Goal: Information Seeking & Learning: Find specific page/section

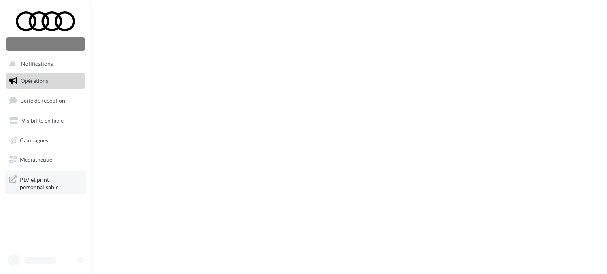
click at [37, 186] on span "PLV et print personnalisable" at bounding box center [51, 183] width 62 height 17
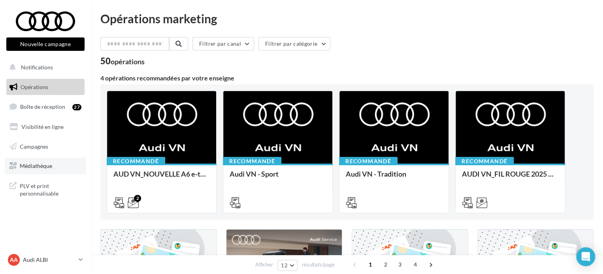
click at [42, 163] on span "Médiathèque" at bounding box center [36, 166] width 32 height 7
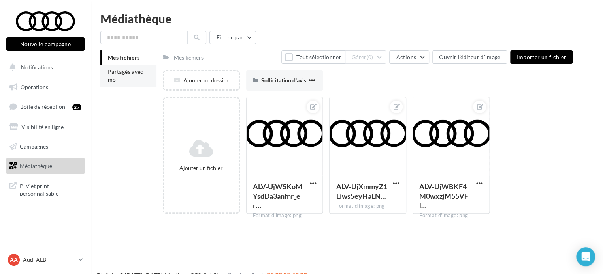
click at [118, 79] on li "Partagés avec moi" at bounding box center [128, 76] width 56 height 22
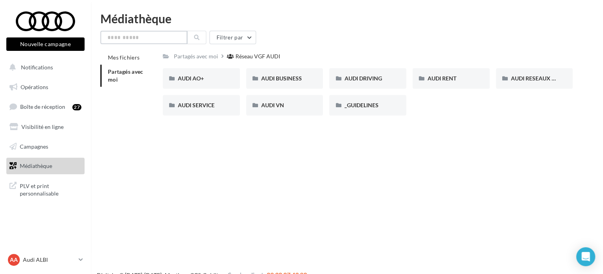
click at [130, 33] on input "text" at bounding box center [143, 37] width 87 height 13
type input "**********"
click at [192, 39] on button at bounding box center [196, 37] width 19 height 13
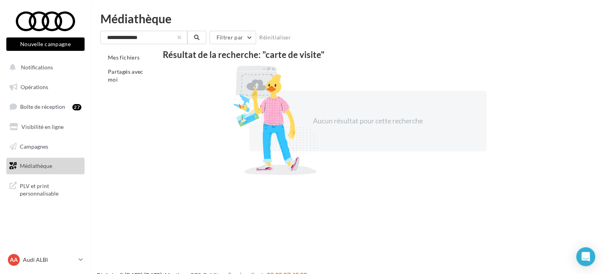
click at [178, 39] on button "button" at bounding box center [179, 37] width 3 height 3
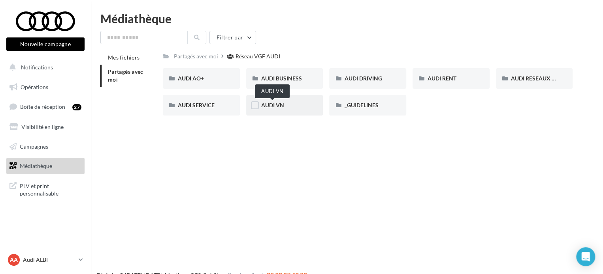
click at [278, 105] on span "AUDI VN" at bounding box center [272, 105] width 23 height 7
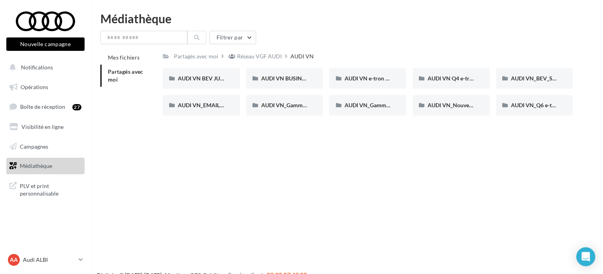
click at [112, 72] on span "Partagés avec moi" at bounding box center [126, 75] width 36 height 15
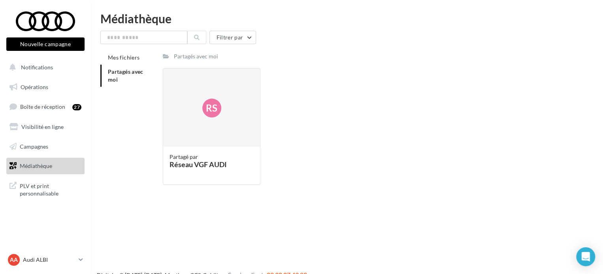
click at [188, 51] on div "Partagés avec moi" at bounding box center [195, 56] width 47 height 11
click at [192, 137] on div "Rs" at bounding box center [211, 108] width 97 height 79
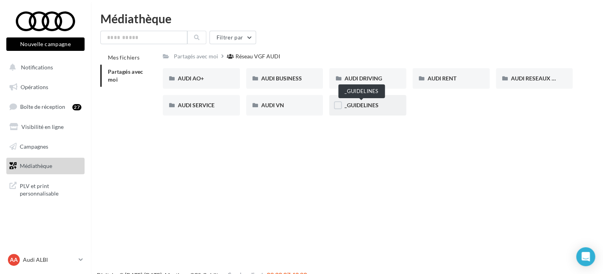
click at [368, 106] on span "_GUIDELINES" at bounding box center [361, 105] width 34 height 7
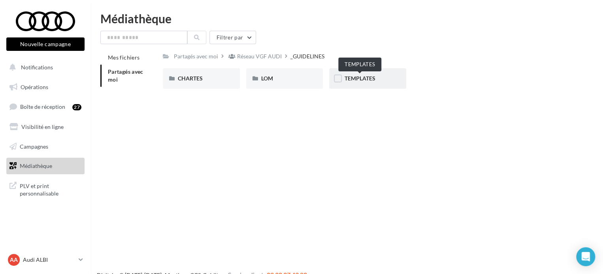
click at [368, 79] on span "TEMPLATES" at bounding box center [359, 78] width 31 height 7
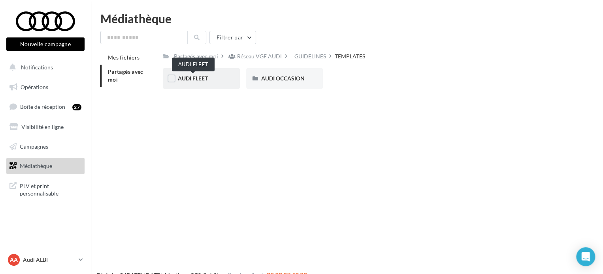
click at [196, 79] on span "AUDI FLEET" at bounding box center [193, 78] width 30 height 7
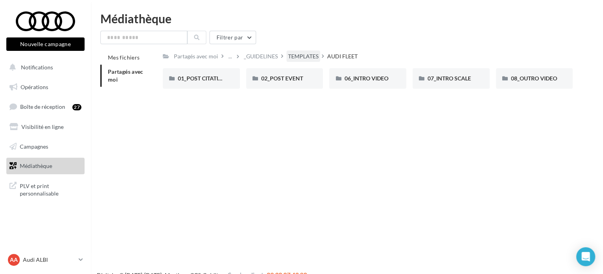
click at [297, 55] on div "TEMPLATES" at bounding box center [303, 57] width 30 height 8
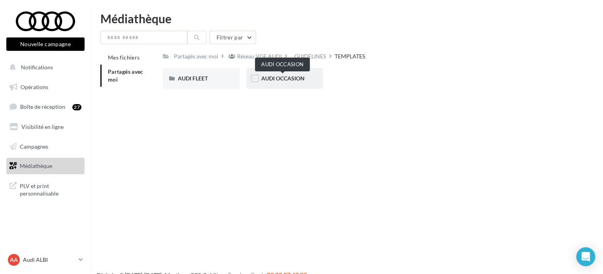
click at [281, 79] on span "AUDI OCCASION" at bounding box center [282, 78] width 43 height 7
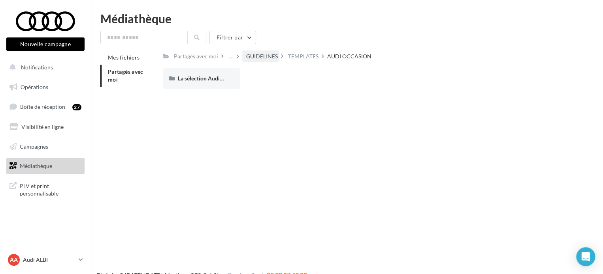
click at [247, 59] on div "_GUIDELINES" at bounding box center [261, 57] width 34 height 8
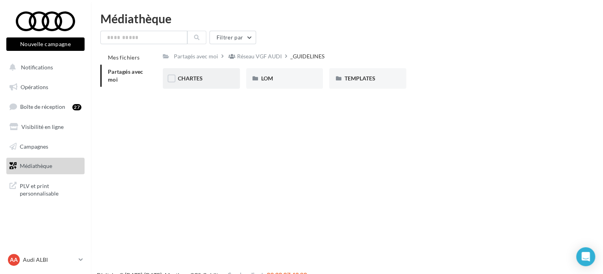
click at [202, 77] on div "CHARTES" at bounding box center [201, 79] width 47 height 8
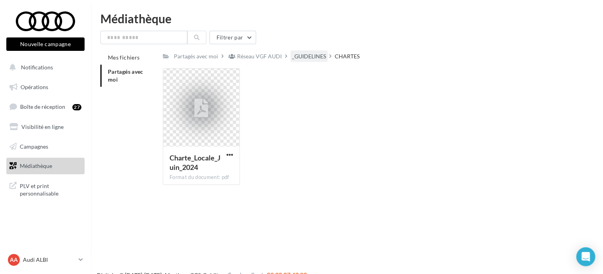
click at [298, 58] on div "_GUIDELINES" at bounding box center [309, 57] width 34 height 8
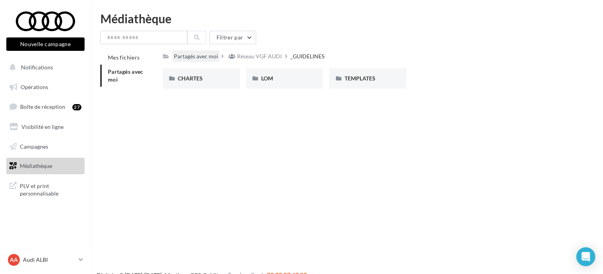
click at [209, 58] on div "Partagés avec moi" at bounding box center [196, 57] width 44 height 8
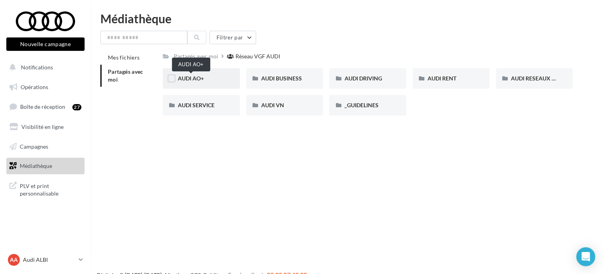
click at [193, 79] on span "AUDI AO+" at bounding box center [191, 78] width 26 height 7
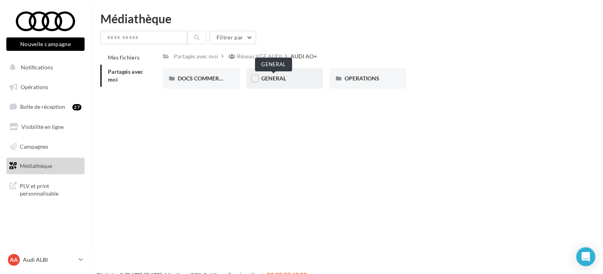
click at [272, 80] on span "GENERAL" at bounding box center [273, 78] width 25 height 7
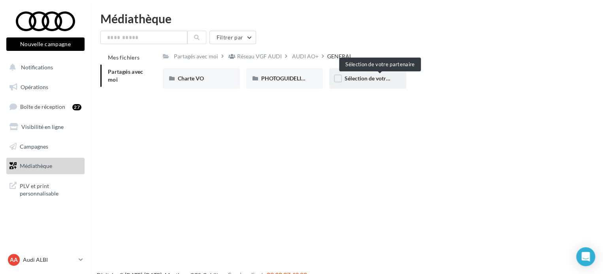
click at [359, 80] on span "Sélection de votre partenaire" at bounding box center [379, 78] width 71 height 7
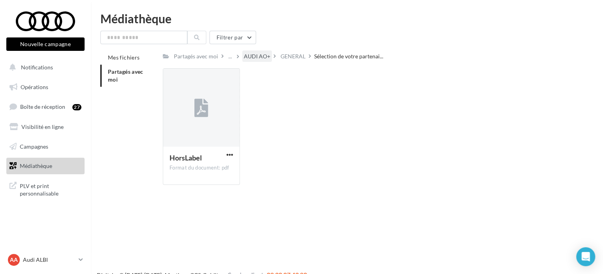
click at [262, 58] on div "AUDI AO+" at bounding box center [257, 57] width 26 height 8
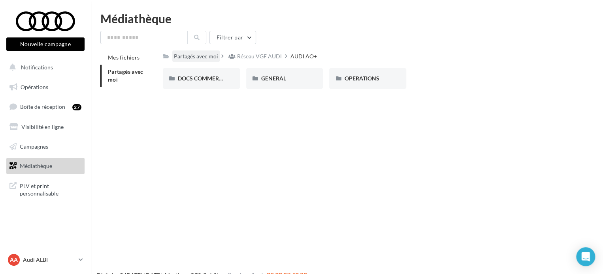
click at [196, 57] on div "Partagés avec moi" at bounding box center [196, 57] width 44 height 8
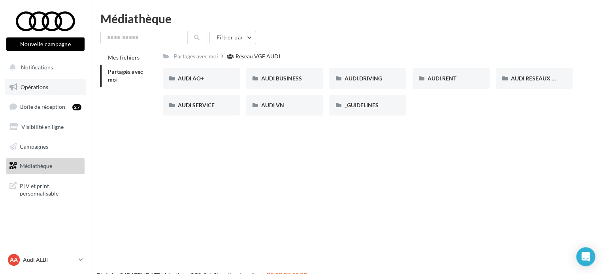
click at [37, 86] on span "Opérations" at bounding box center [35, 87] width 28 height 7
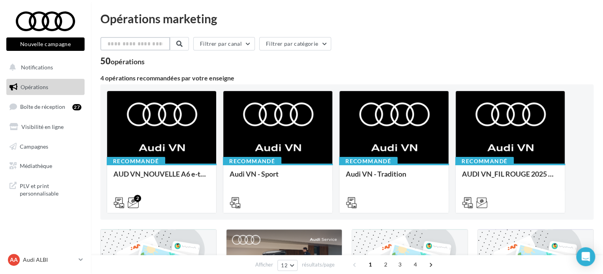
click at [151, 42] on input "text" at bounding box center [135, 43] width 70 height 13
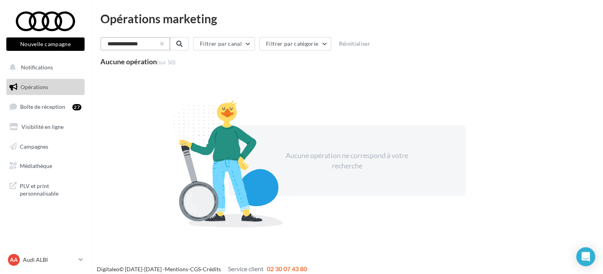
type input "**********"
click at [163, 44] on button "button" at bounding box center [161, 43] width 3 height 3
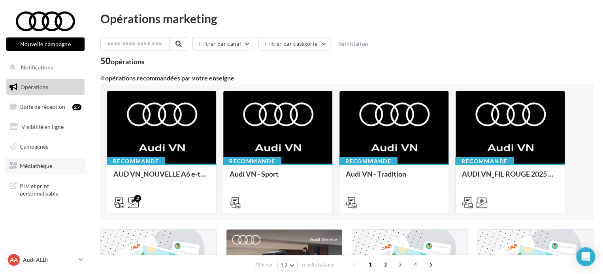
click at [53, 165] on link "Médiathèque" at bounding box center [45, 166] width 81 height 17
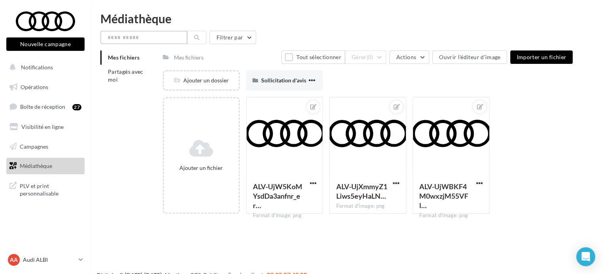
click at [132, 34] on input "text" at bounding box center [143, 37] width 87 height 13
type input "*****"
click at [194, 38] on icon at bounding box center [197, 38] width 6 height 6
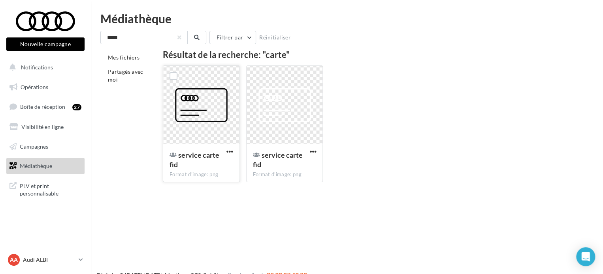
click at [197, 156] on span "service carte fid" at bounding box center [194, 160] width 50 height 18
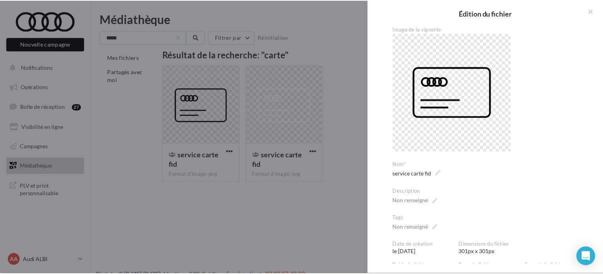
scroll to position [165, 0]
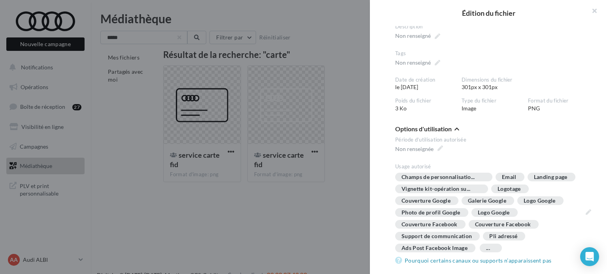
click at [300, 199] on div at bounding box center [303, 137] width 607 height 274
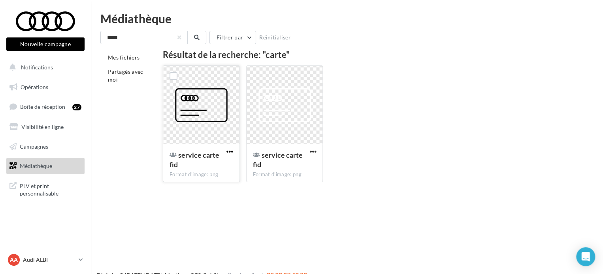
click at [229, 153] on span "button" at bounding box center [229, 151] width 7 height 7
click at [204, 165] on button "Télécharger" at bounding box center [195, 168] width 79 height 21
click at [543, 58] on div "Résultat de la recherche: "carte"" at bounding box center [368, 55] width 410 height 9
click at [58, 66] on button "Notifications" at bounding box center [44, 67] width 78 height 17
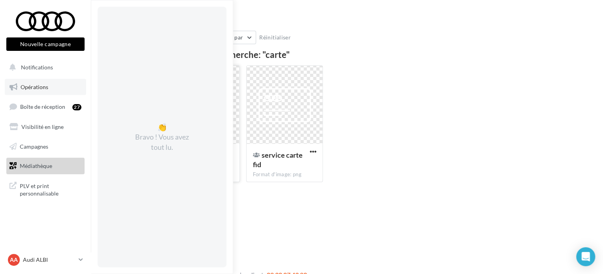
click at [40, 88] on span "Opérations" at bounding box center [35, 87] width 28 height 7
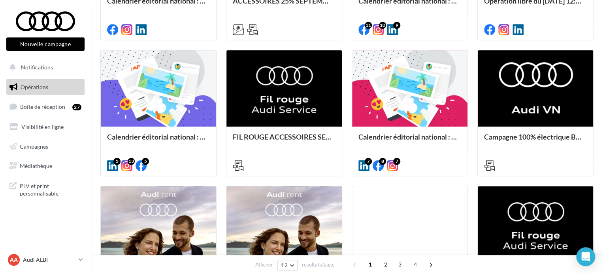
scroll to position [420, 0]
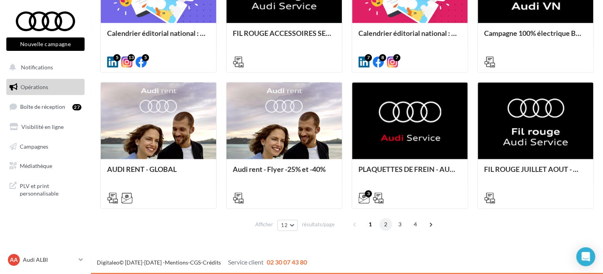
click at [386, 224] on span "2" at bounding box center [385, 224] width 13 height 13
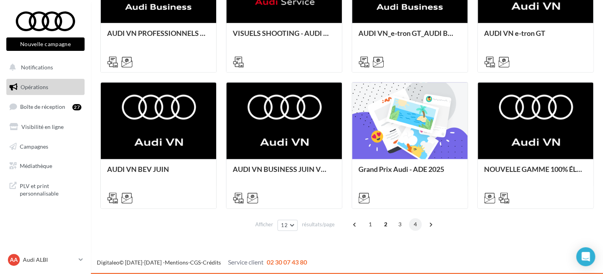
click at [413, 222] on span "4" at bounding box center [415, 224] width 13 height 13
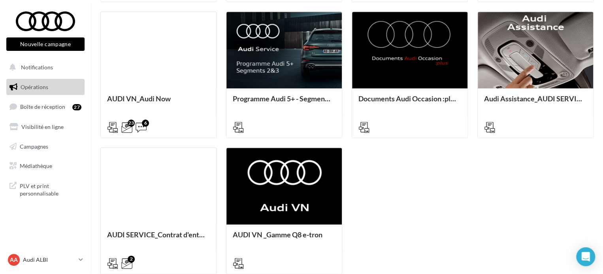
scroll to position [408, 0]
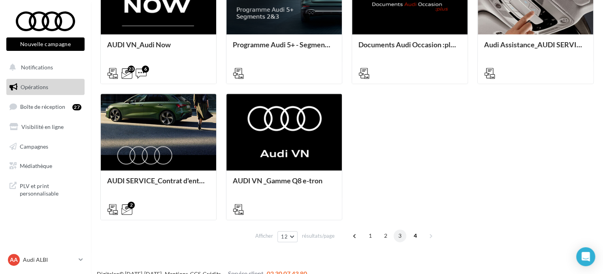
click at [400, 239] on span "3" at bounding box center [399, 236] width 13 height 13
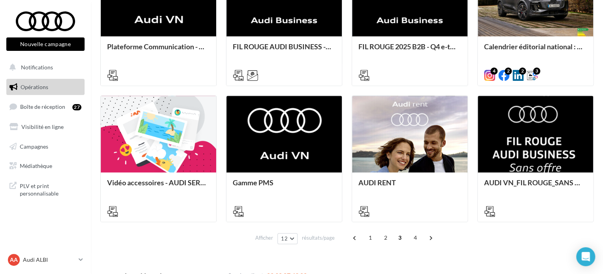
scroll to position [408, 0]
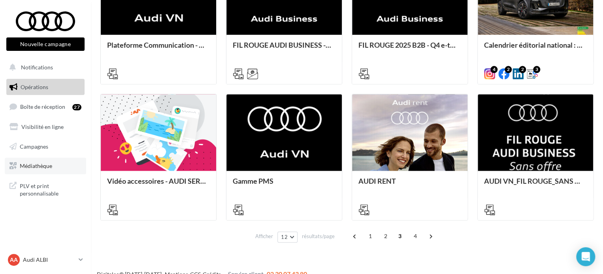
click at [40, 164] on span "Médiathèque" at bounding box center [36, 166] width 32 height 7
click at [46, 192] on span "PLV et print personnalisable" at bounding box center [51, 189] width 62 height 17
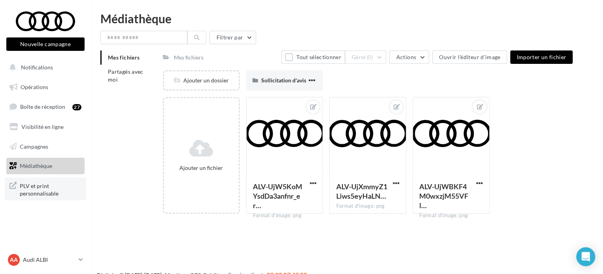
click at [36, 188] on span "PLV et print personnalisable" at bounding box center [51, 189] width 62 height 17
click at [48, 259] on p "Audi ALBI" at bounding box center [49, 260] width 53 height 8
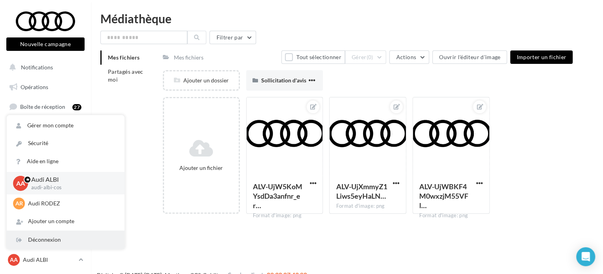
click at [49, 239] on div "Déconnexion" at bounding box center [66, 240] width 118 height 18
